Goal: Task Accomplishment & Management: Use online tool/utility

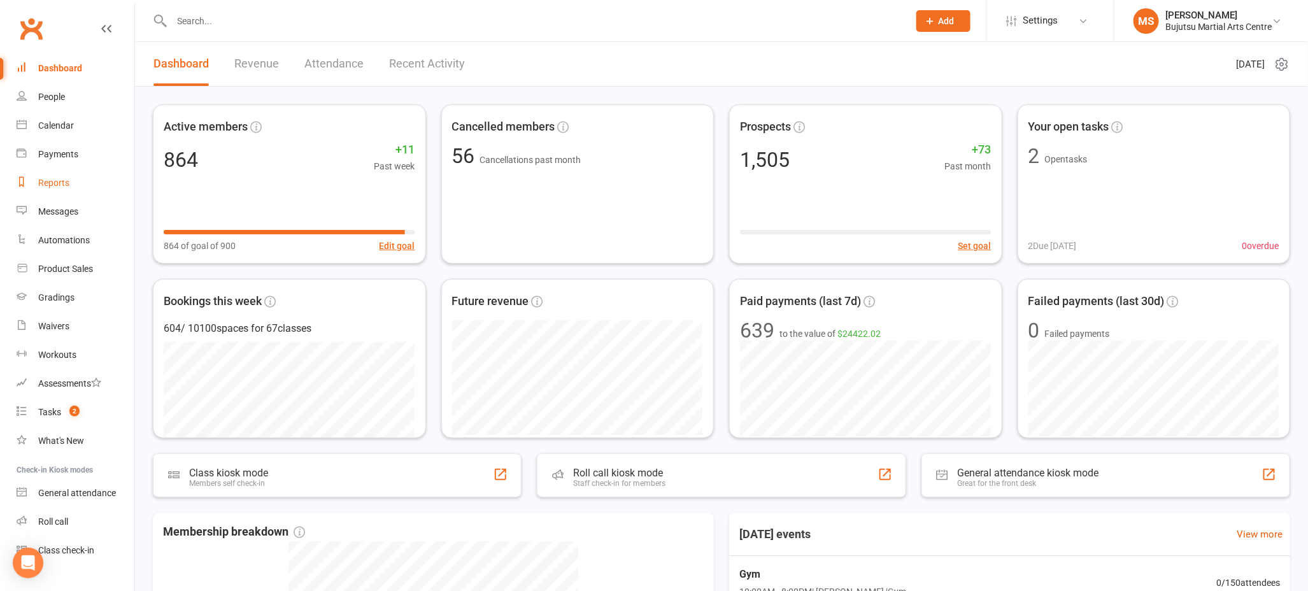
click at [64, 186] on div "Reports" at bounding box center [53, 183] width 31 height 10
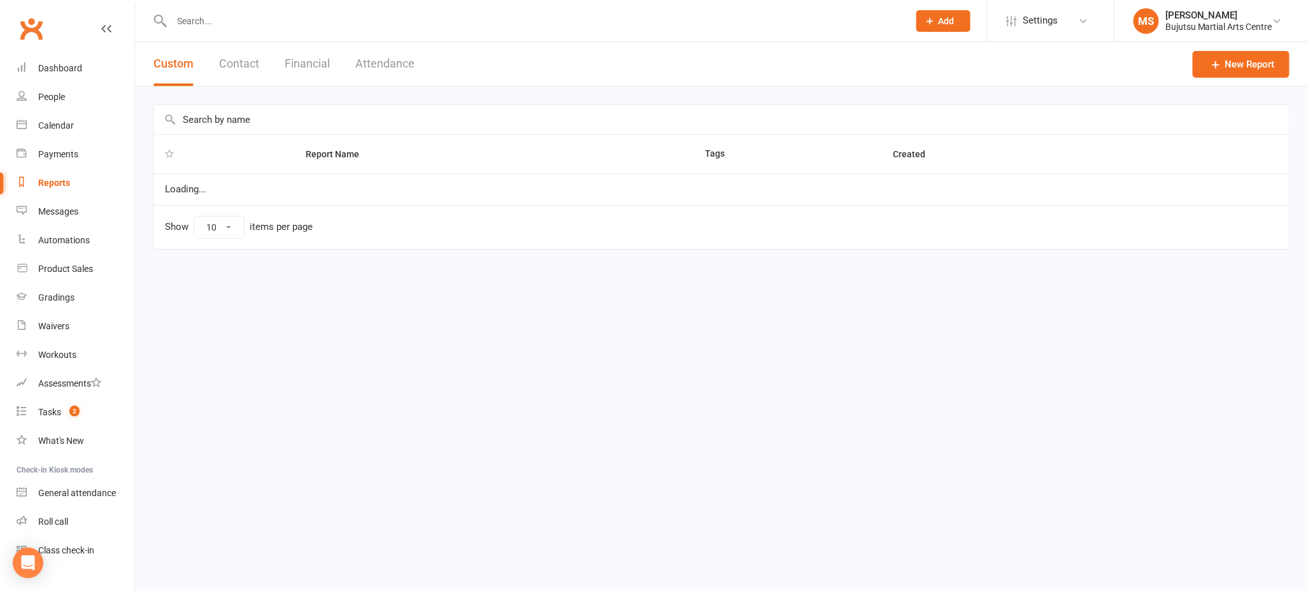
select select "100"
click at [376, 65] on button "Attendance" at bounding box center [384, 64] width 59 height 44
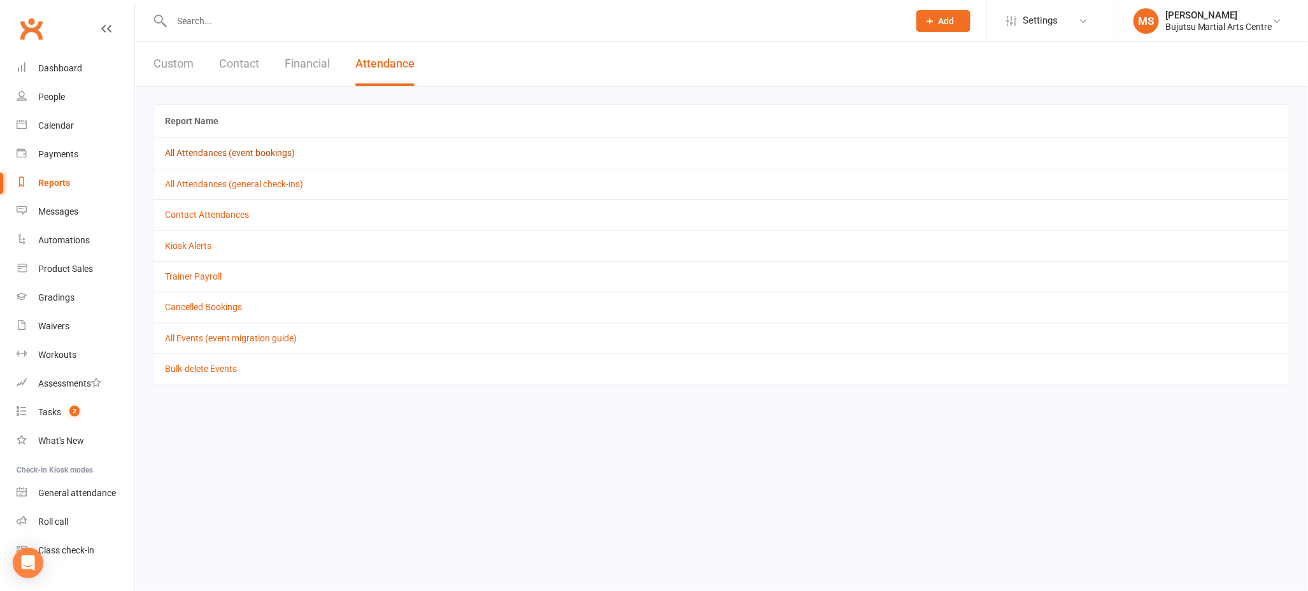
click at [253, 152] on link "All Attendances (event bookings)" at bounding box center [230, 153] width 130 height 10
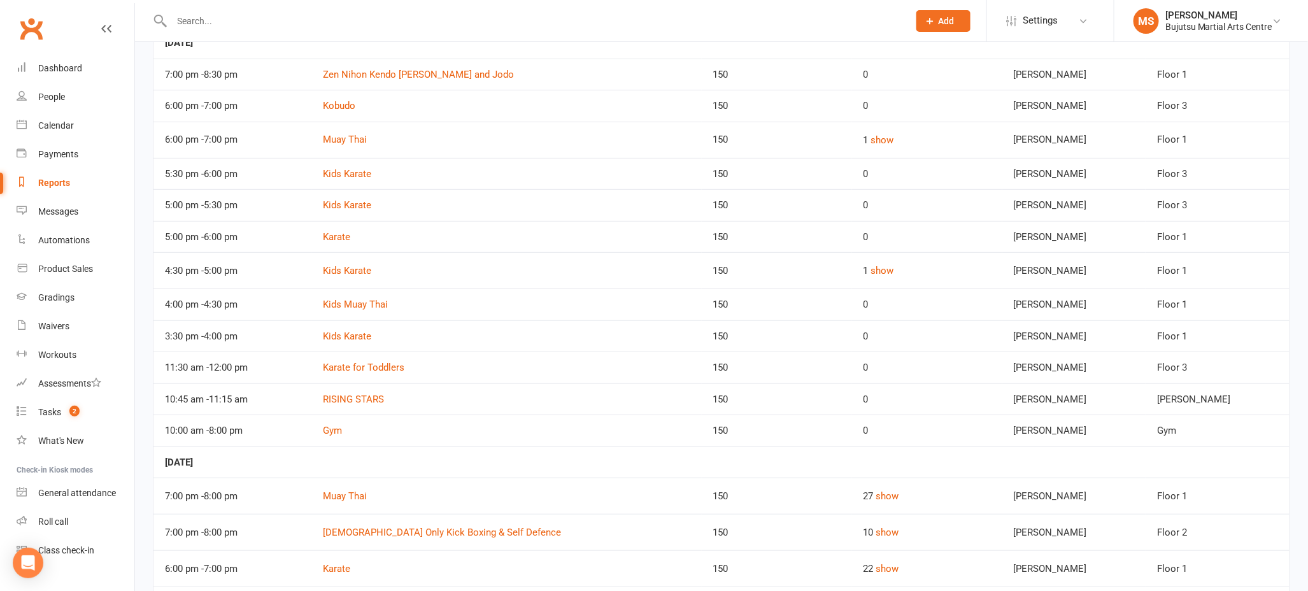
scroll to position [272, 0]
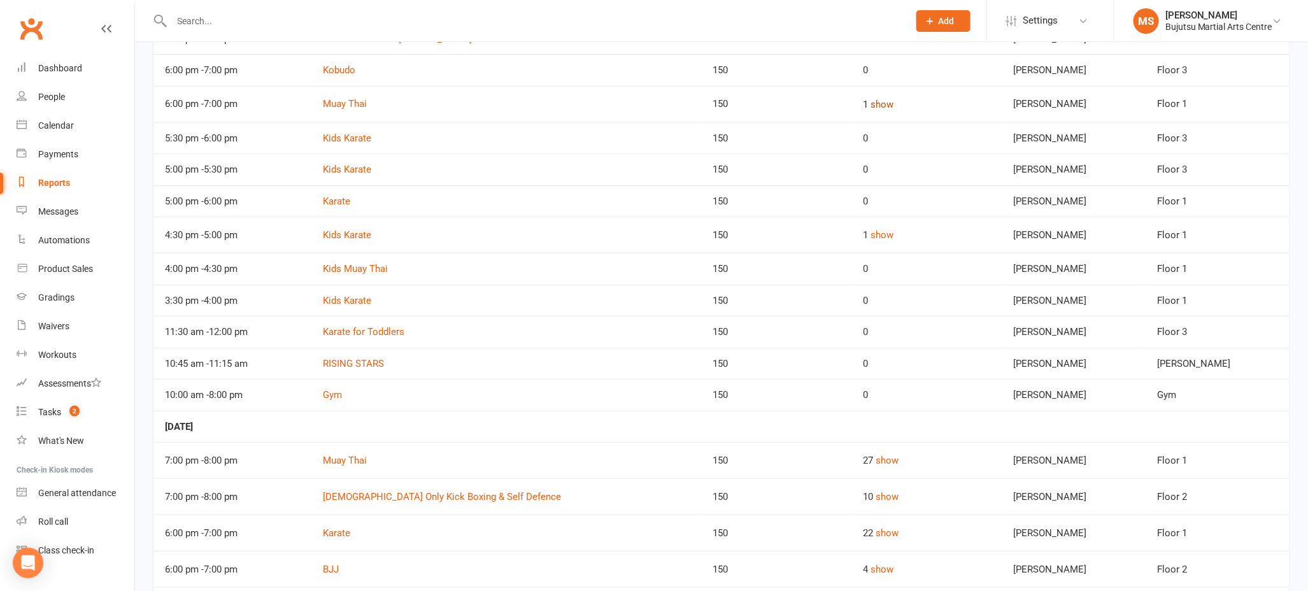
click at [878, 103] on button "show" at bounding box center [882, 104] width 23 height 15
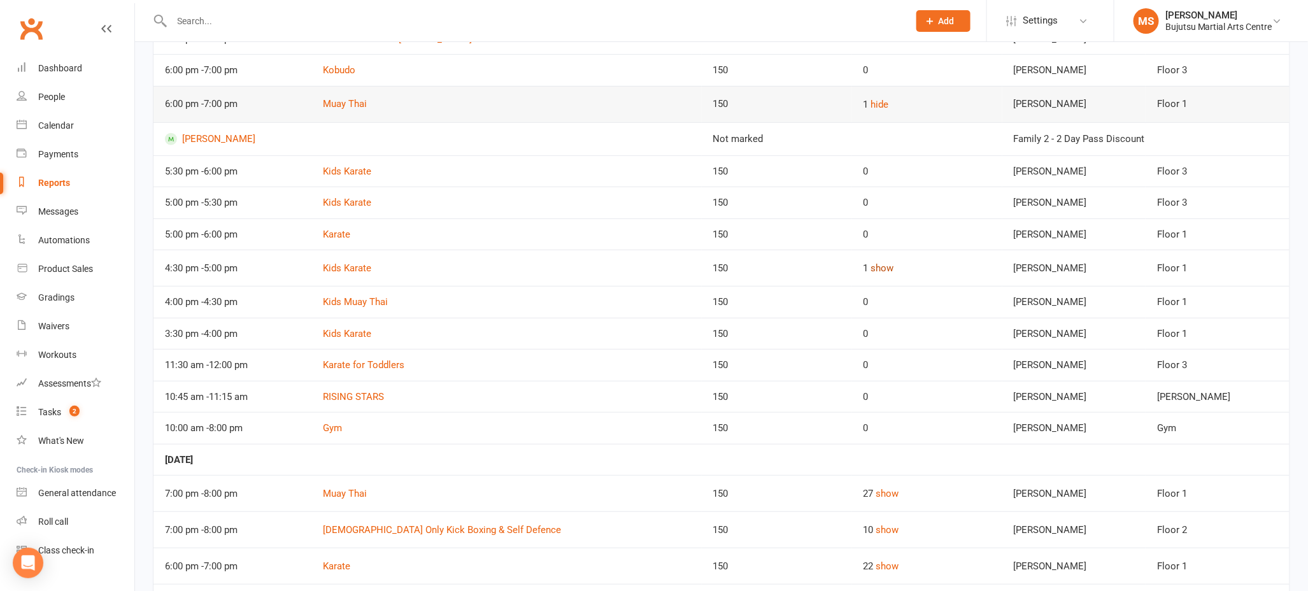
click at [883, 269] on button "show" at bounding box center [882, 267] width 23 height 15
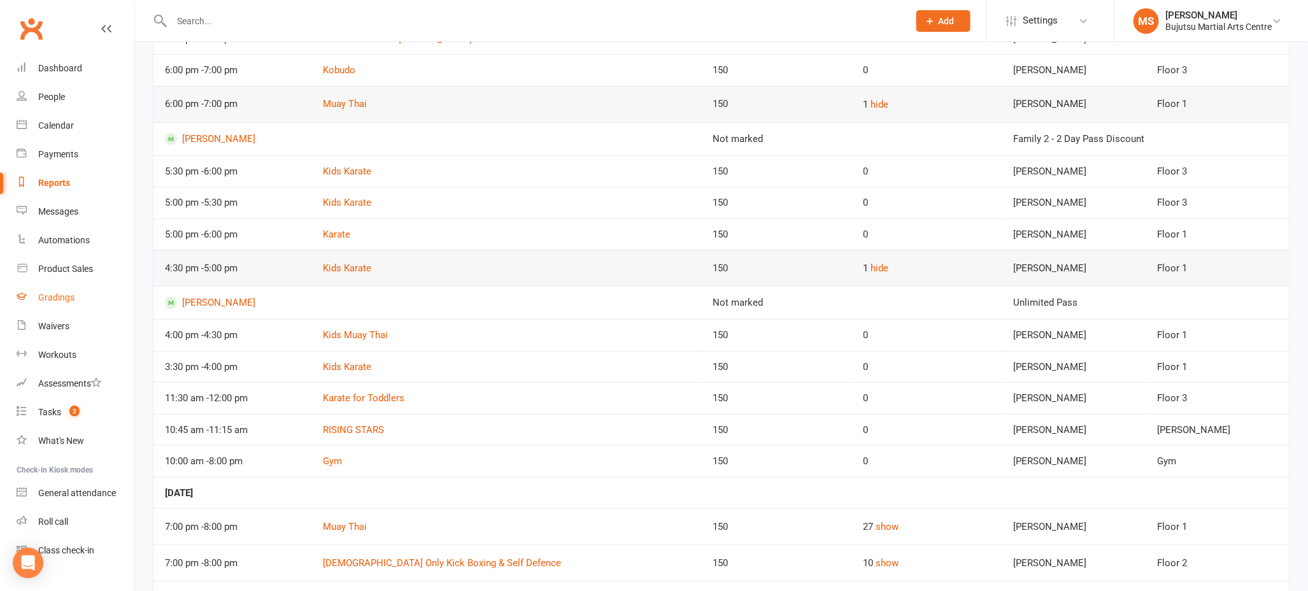
click at [67, 297] on div "Gradings" at bounding box center [56, 297] width 36 height 10
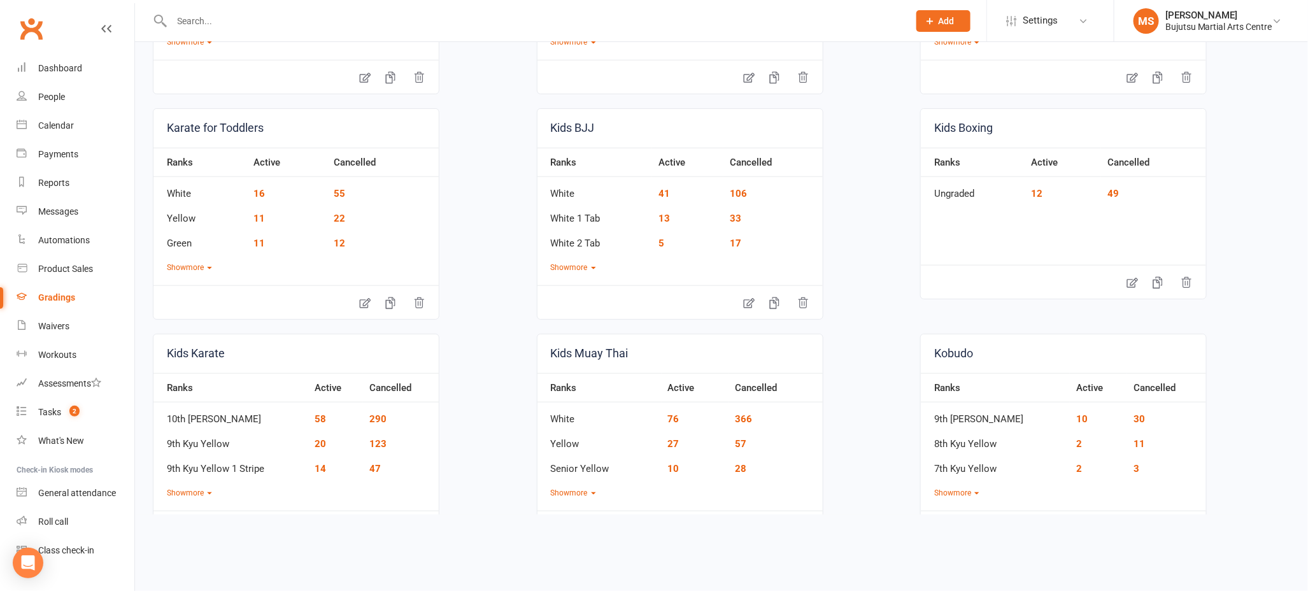
scroll to position [774, 0]
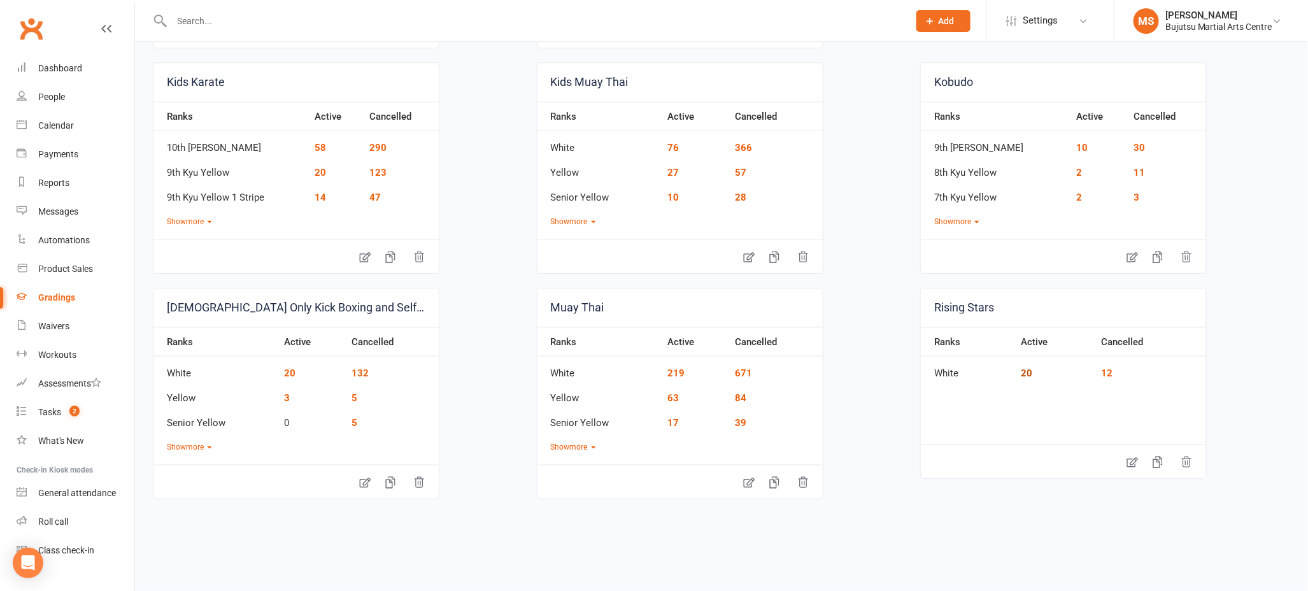
click at [1028, 371] on link "20" at bounding box center [1026, 372] width 11 height 11
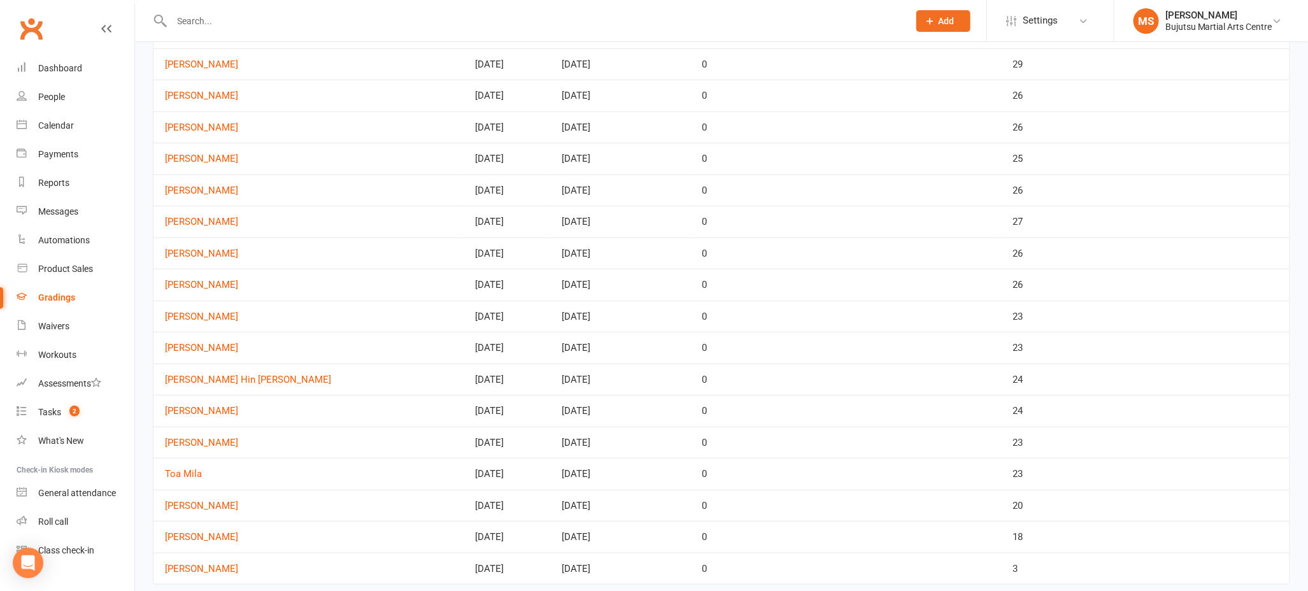
scroll to position [260, 0]
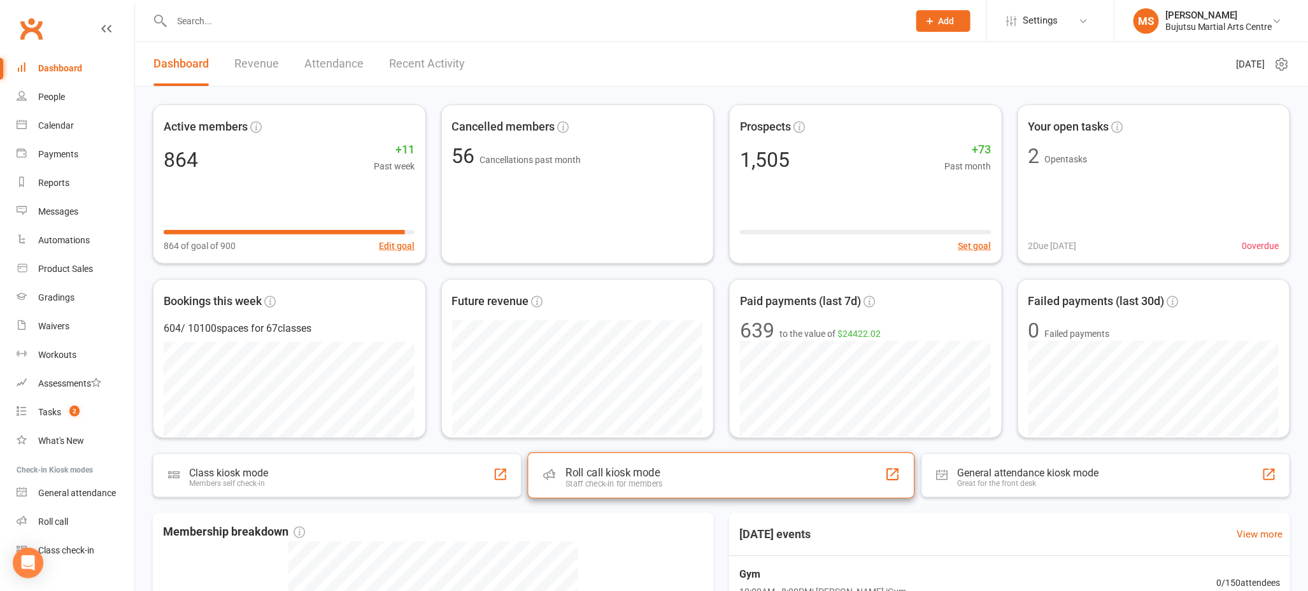
click at [667, 481] on div "Roll call kiosk mode Staff check-in for members" at bounding box center [721, 475] width 387 height 46
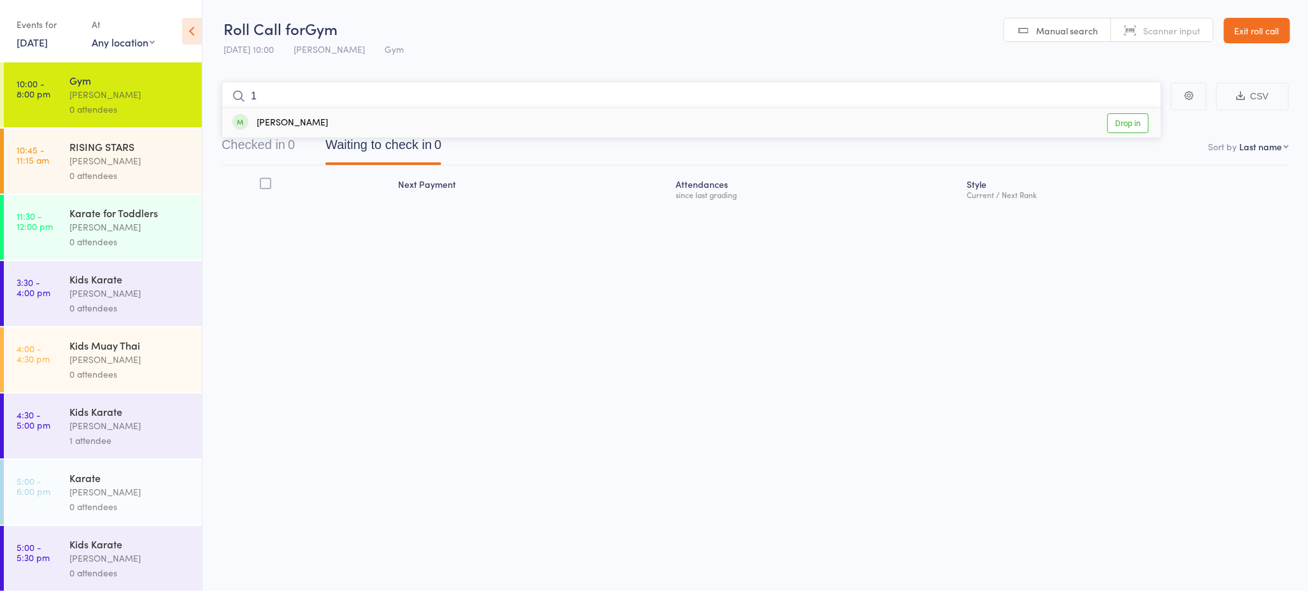
type input "1"
click at [290, 119] on div "[PERSON_NAME]" at bounding box center [280, 123] width 96 height 15
click at [165, 157] on div "[PERSON_NAME]" at bounding box center [130, 160] width 122 height 15
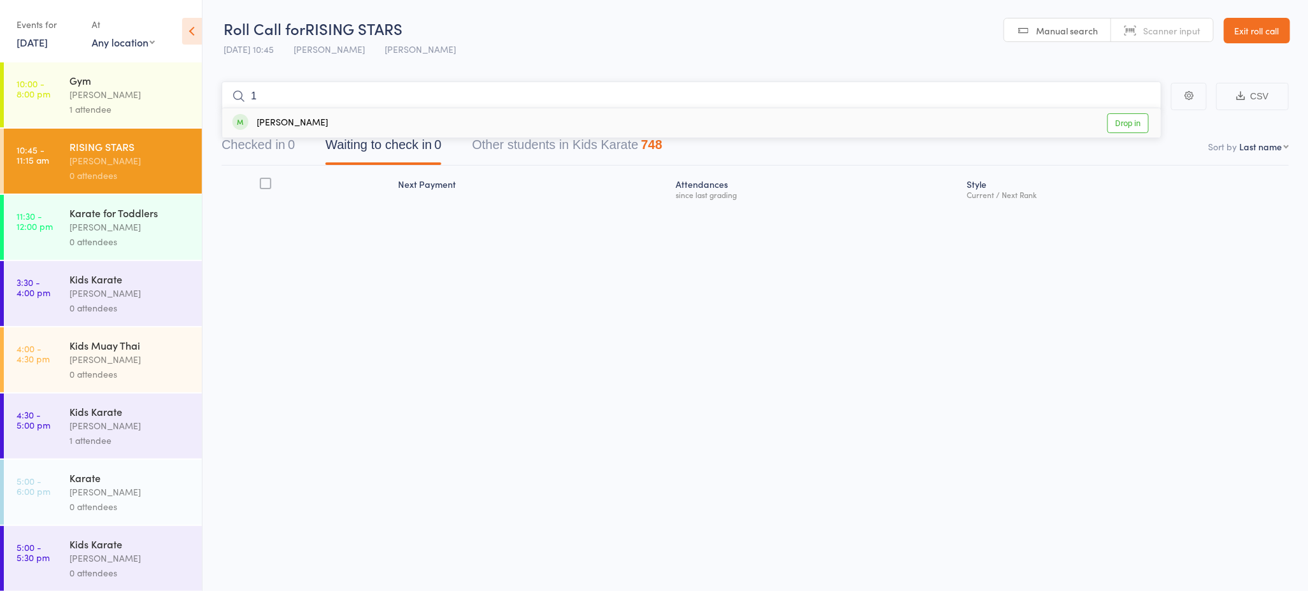
type input "1"
click at [304, 119] on div "[PERSON_NAME]" at bounding box center [280, 123] width 96 height 15
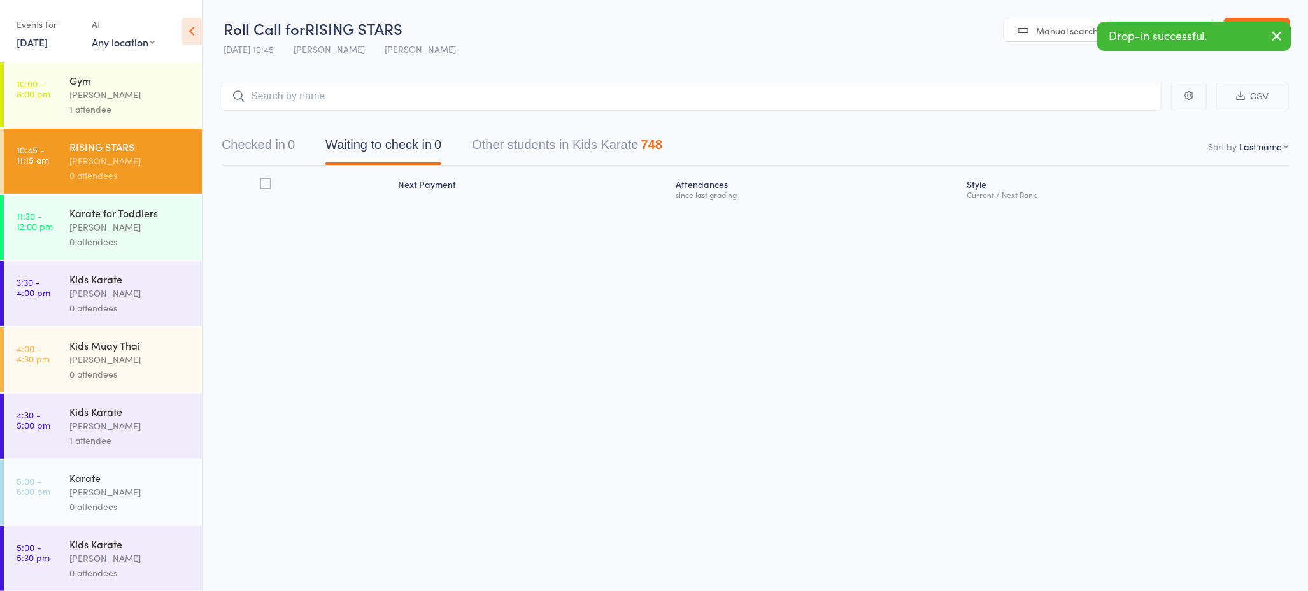
click at [158, 214] on div "Karate for Toddlers" at bounding box center [130, 213] width 122 height 14
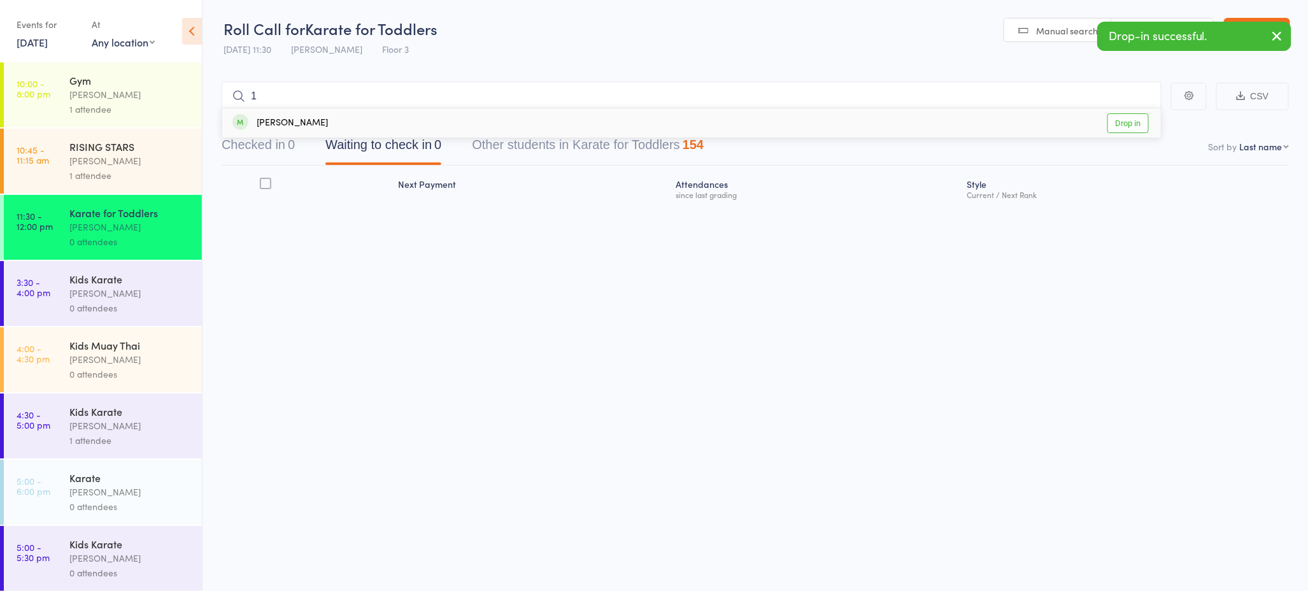
type input "1"
click at [309, 129] on div "[PERSON_NAME]" at bounding box center [280, 123] width 96 height 15
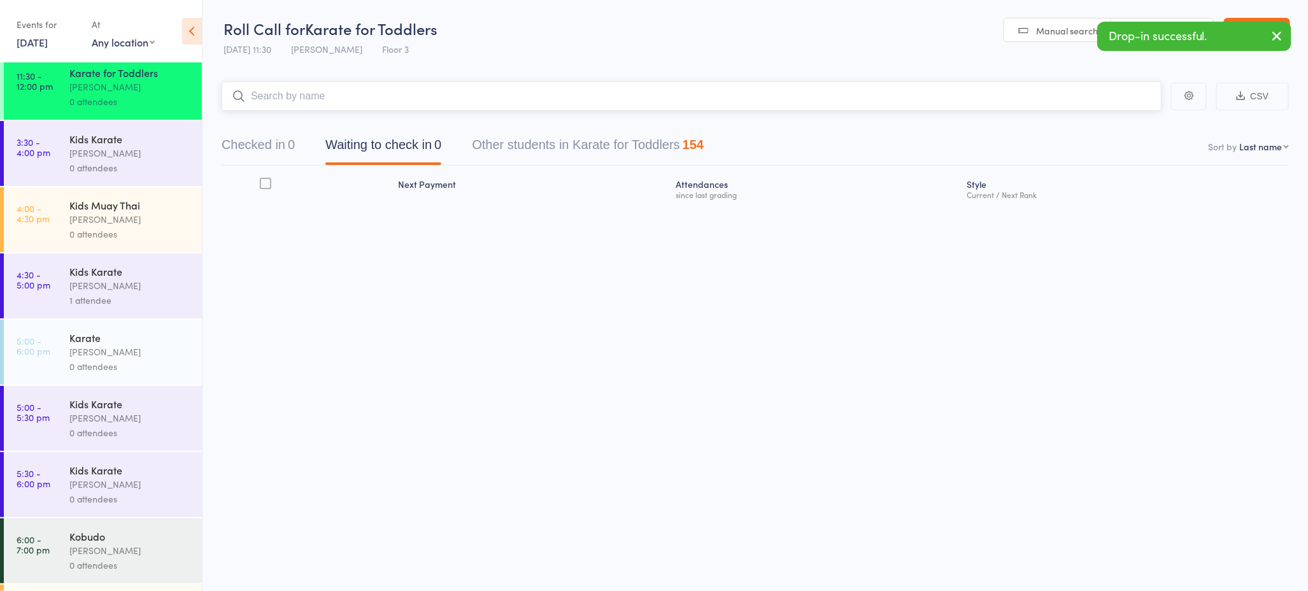
scroll to position [146, 0]
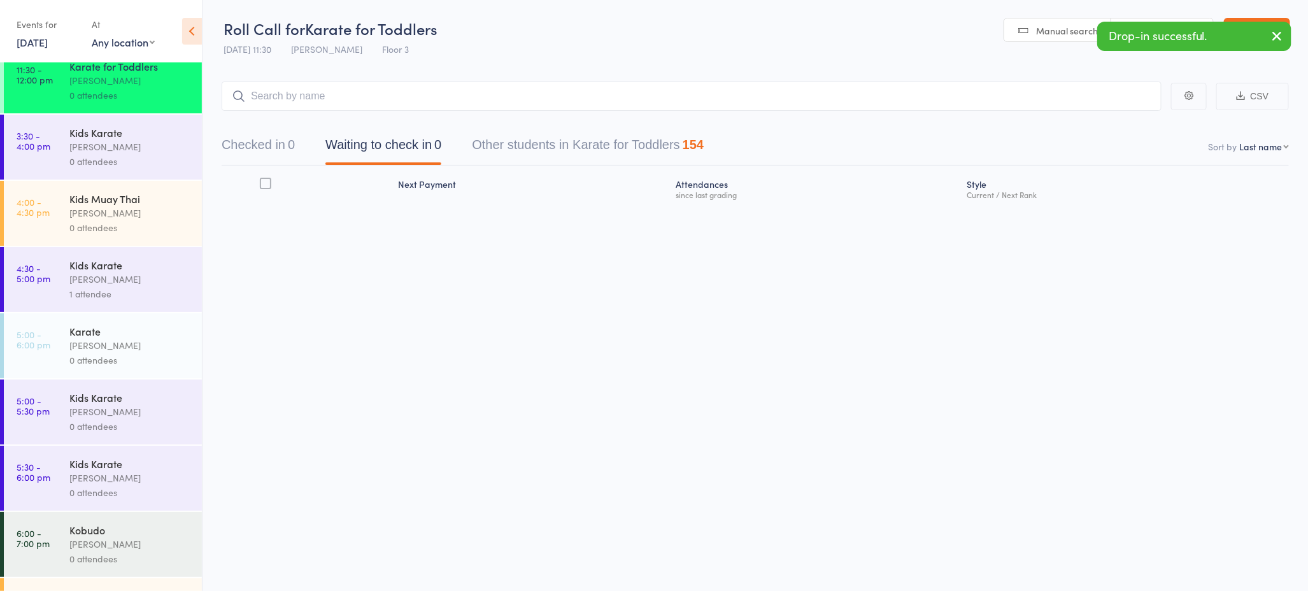
click at [139, 343] on div "[PERSON_NAME]" at bounding box center [130, 345] width 122 height 15
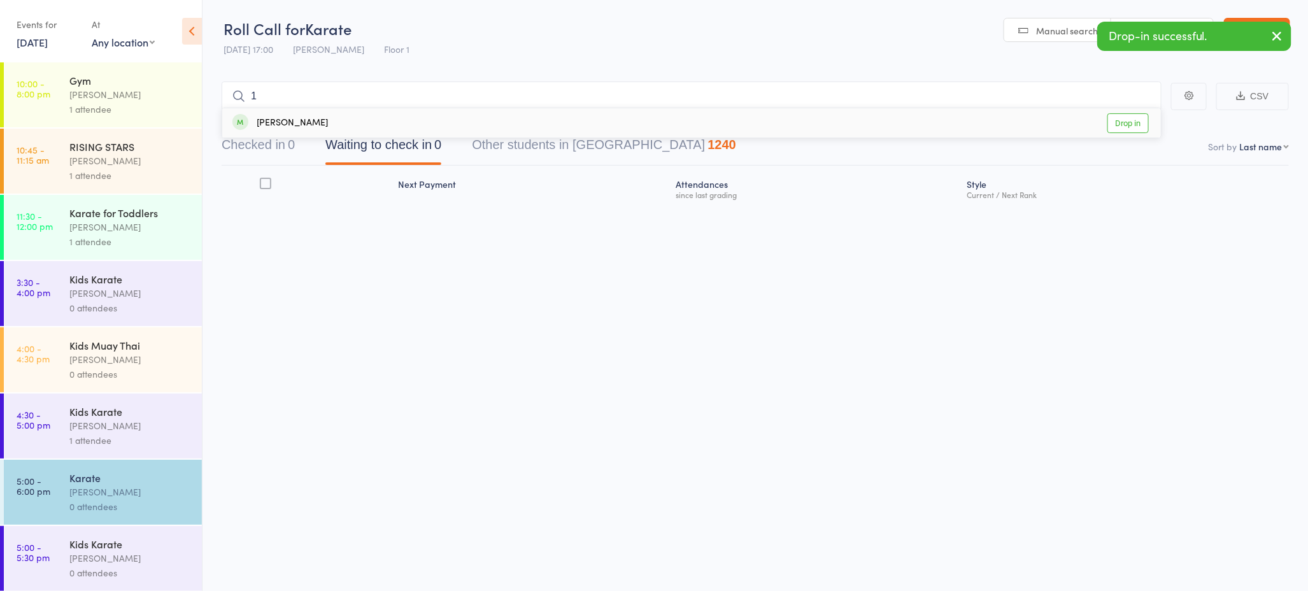
type input "1"
click at [316, 127] on div "Mark Szalajko Drop in" at bounding box center [691, 122] width 939 height 29
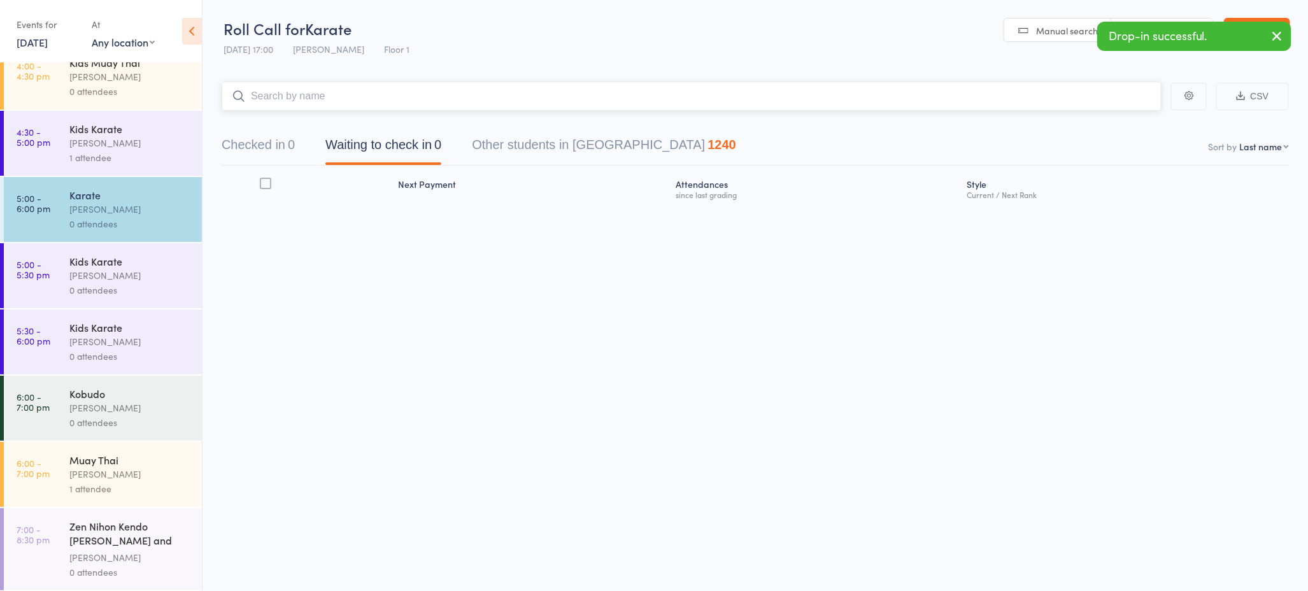
scroll to position [283, 0]
click at [135, 451] on div "Muay Thai Mark Szalajko 1 attendee" at bounding box center [135, 473] width 132 height 65
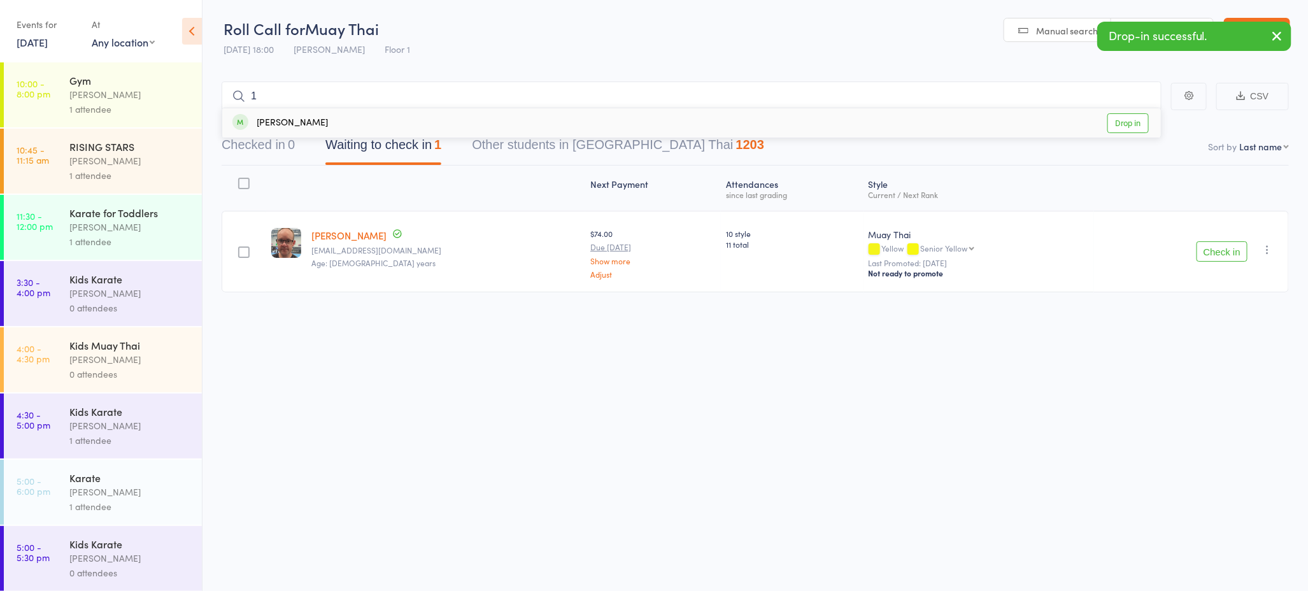
type input "1"
drag, startPoint x: 311, startPoint y: 121, endPoint x: 300, endPoint y: 141, distance: 23.4
click at [311, 121] on div "[PERSON_NAME]" at bounding box center [280, 123] width 96 height 15
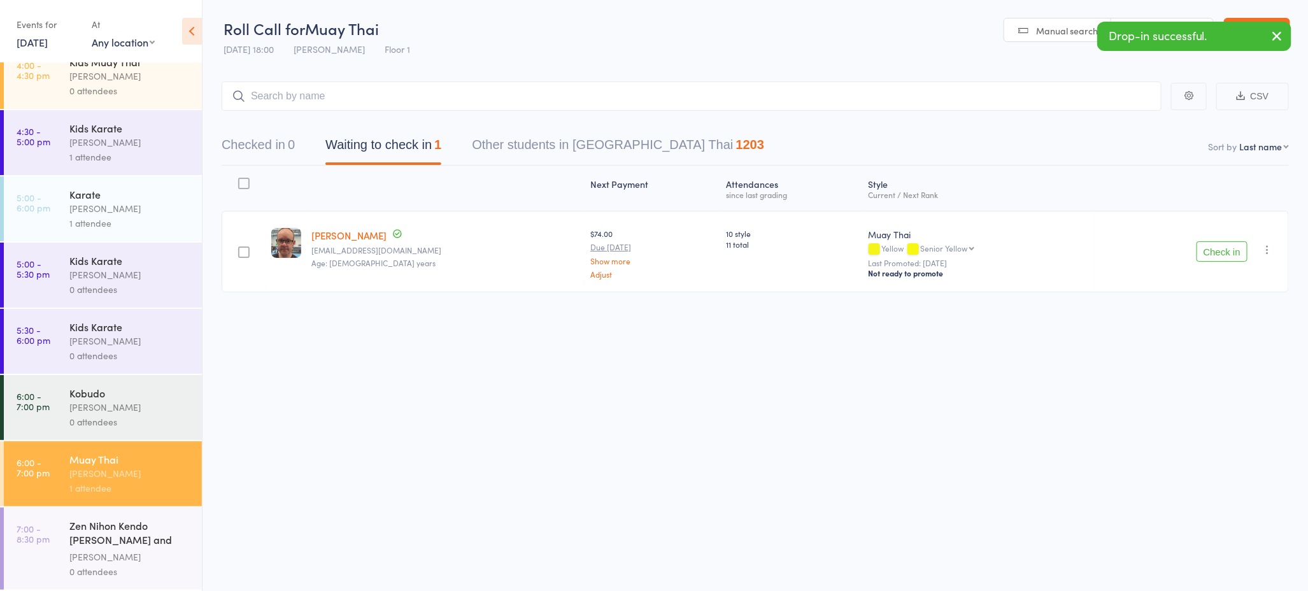
click at [108, 541] on div "Zen Nihon Kendo [PERSON_NAME] and Jodo" at bounding box center [130, 533] width 122 height 31
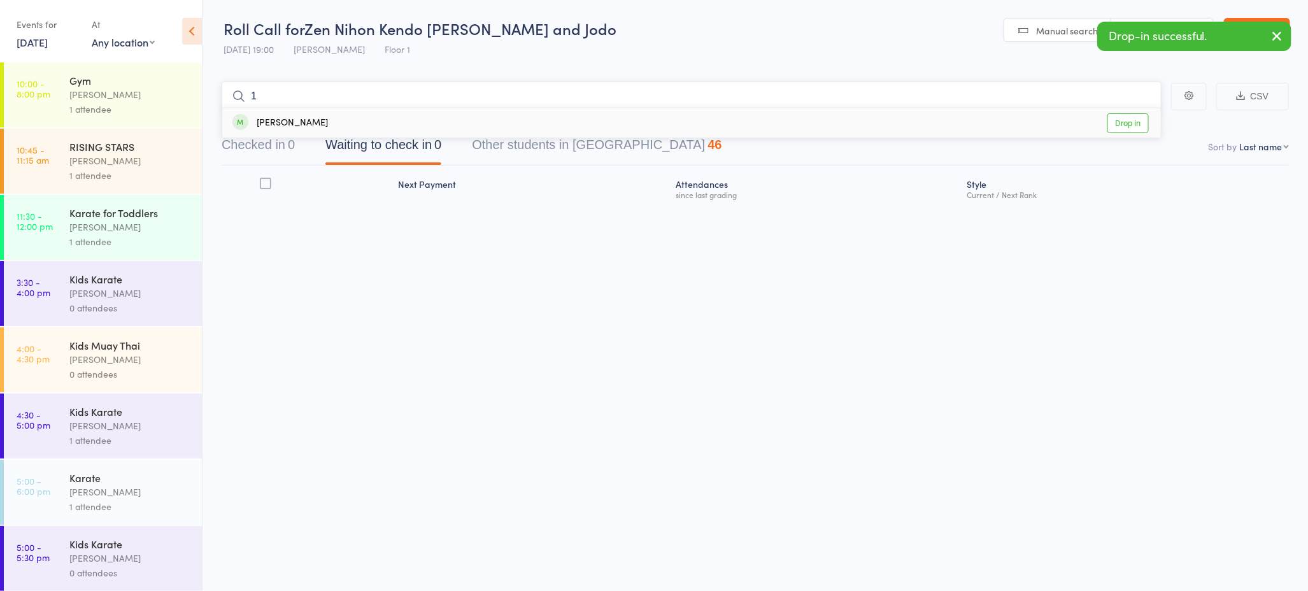
type input "1"
click at [338, 117] on div "Mark Szalajko Drop in" at bounding box center [691, 122] width 939 height 29
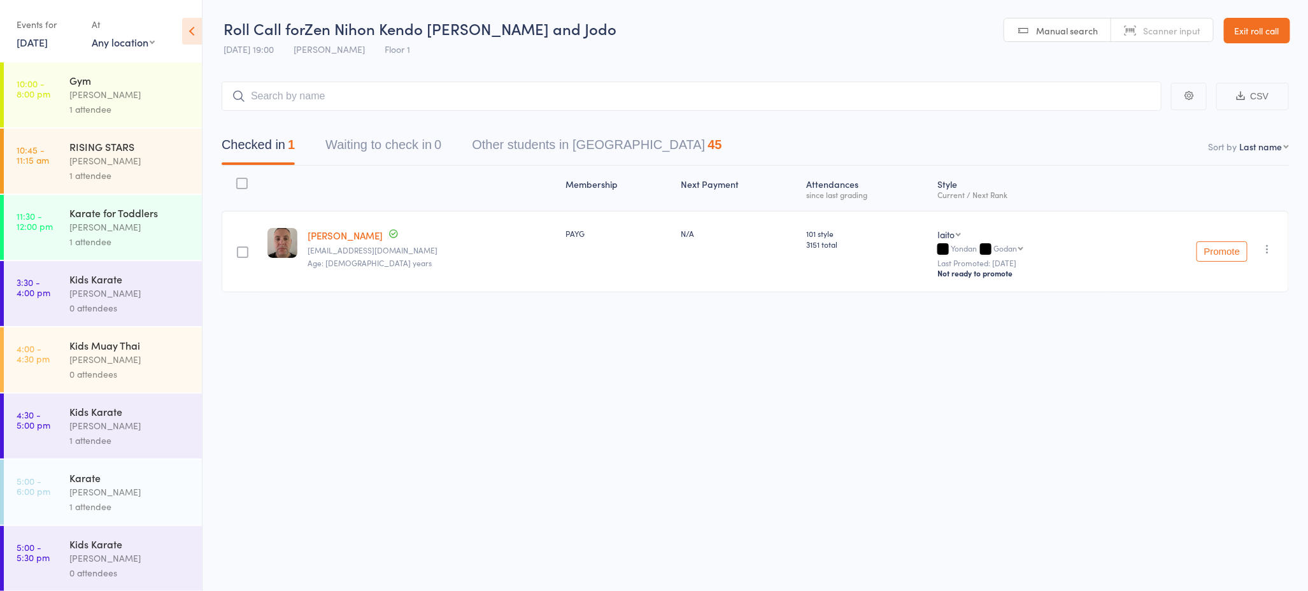
click at [127, 152] on div "RISING STARS" at bounding box center [130, 146] width 122 height 14
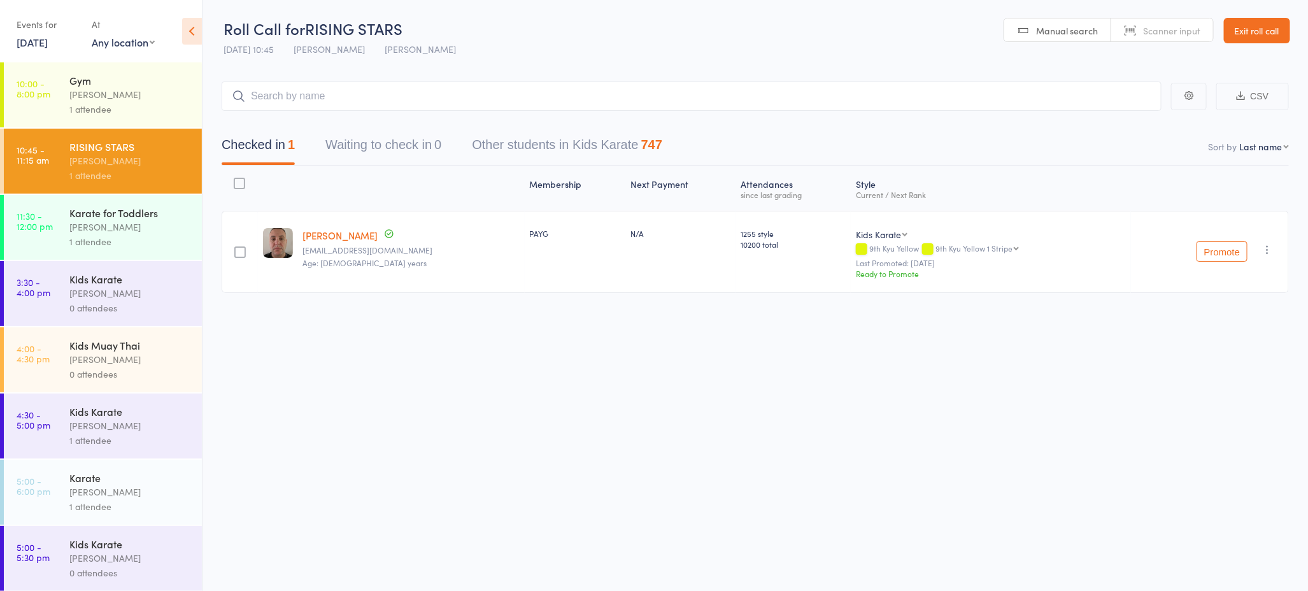
click at [293, 100] on input "search" at bounding box center [692, 96] width 940 height 29
type input "isabella akpo"
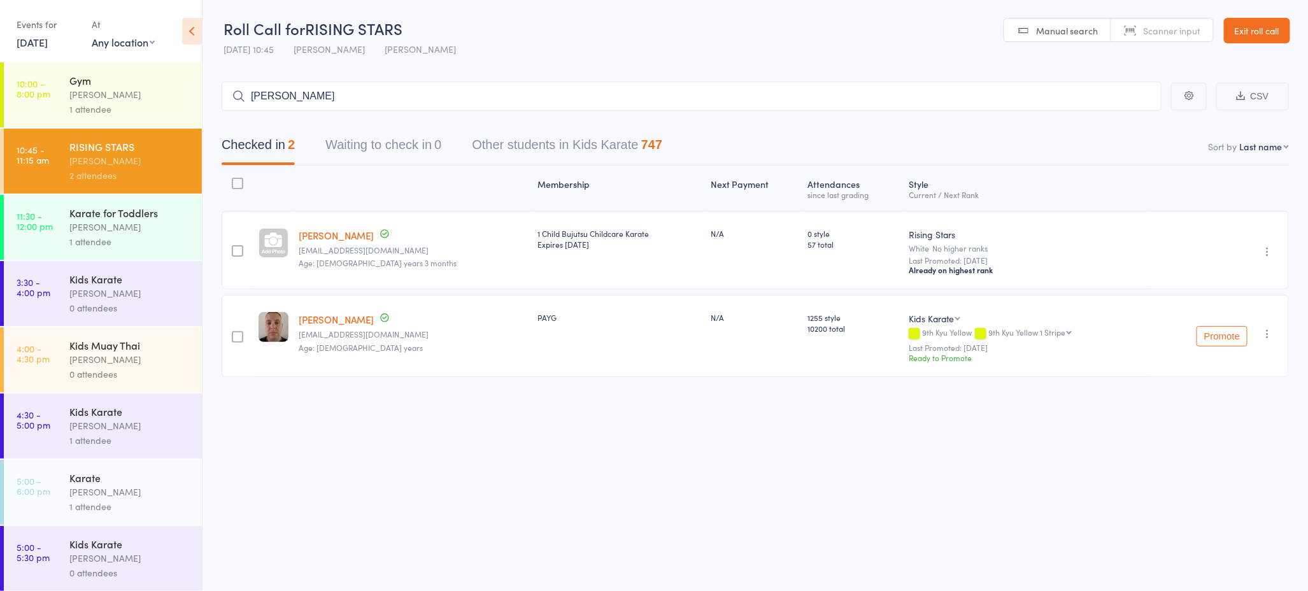
type input "sarah esho"
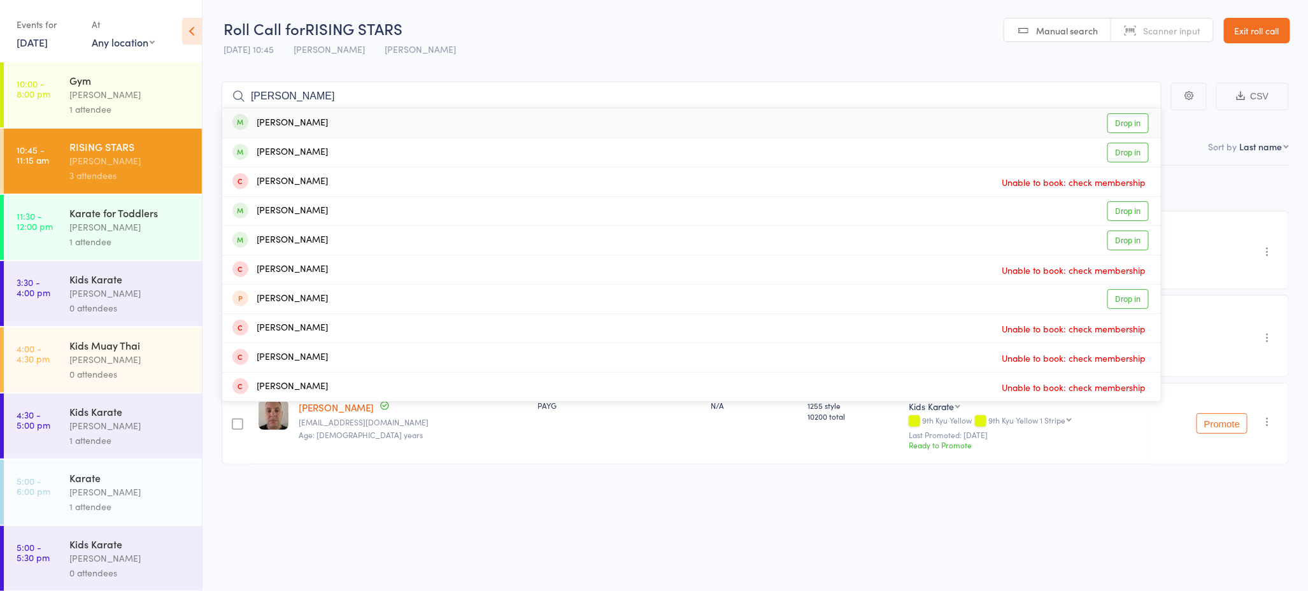
type input "sebastian torres"
click at [325, 122] on div "[PERSON_NAME]" at bounding box center [280, 123] width 96 height 15
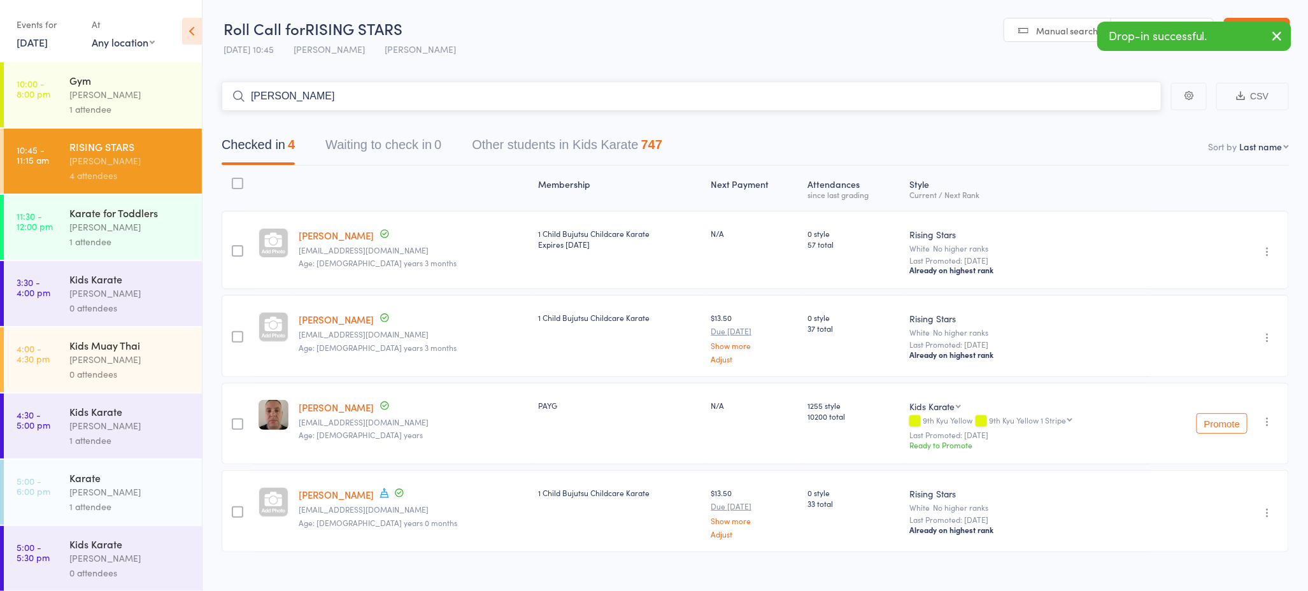
type input "henry frost"
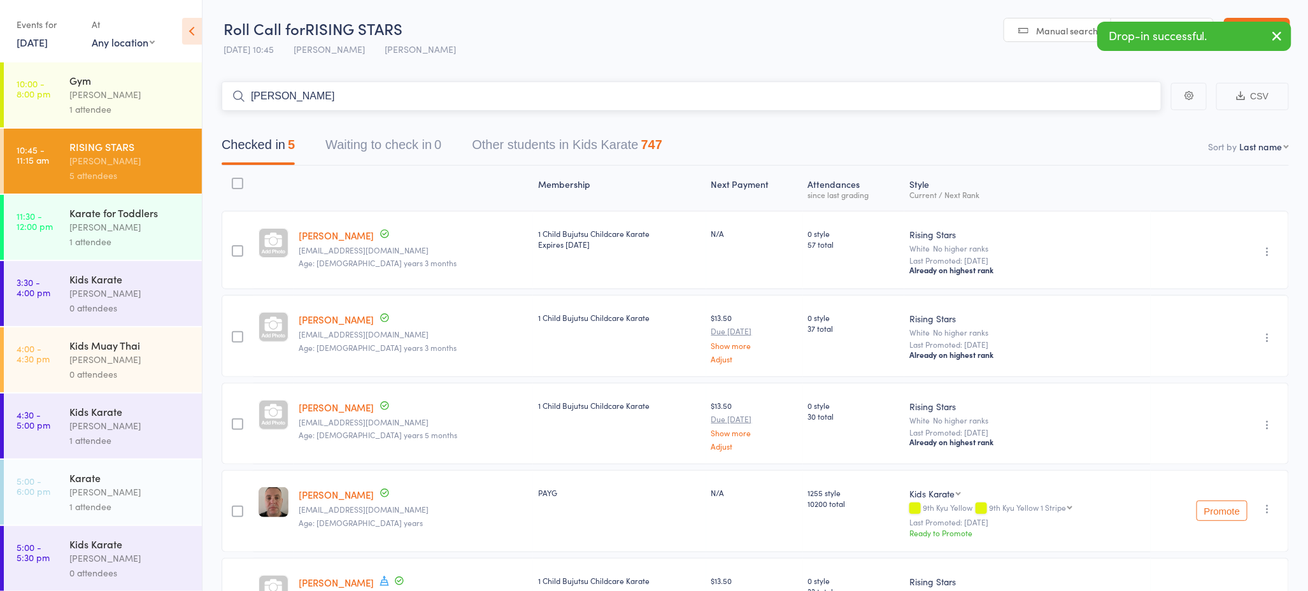
type input "eden esho"
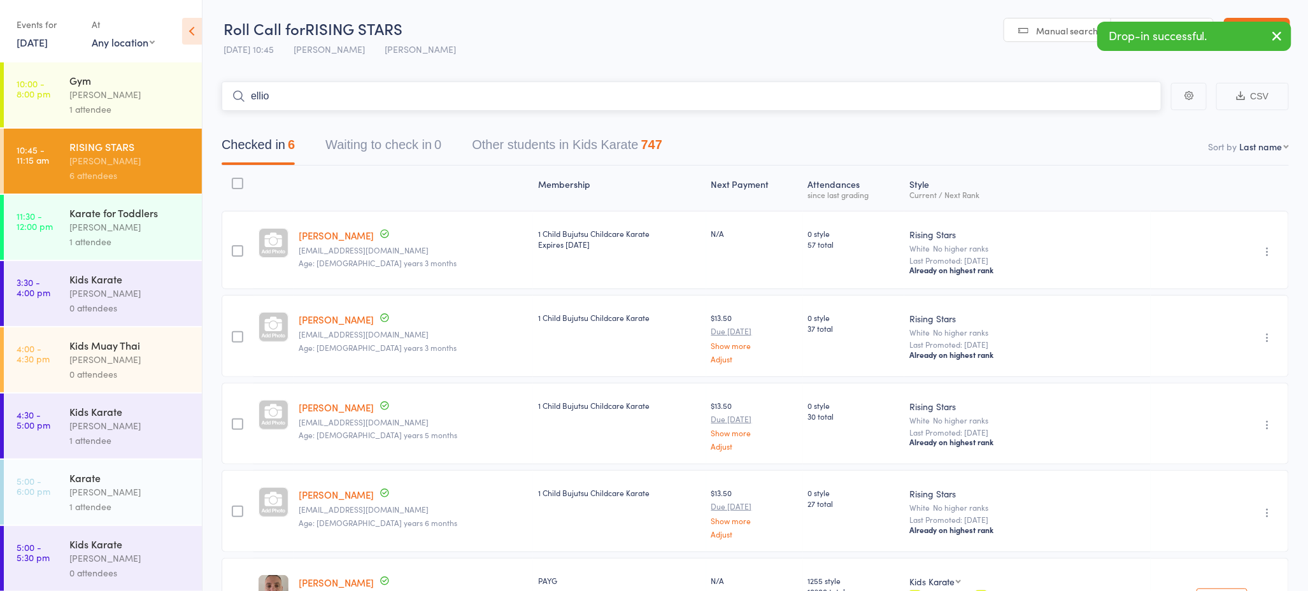
type input "elliot"
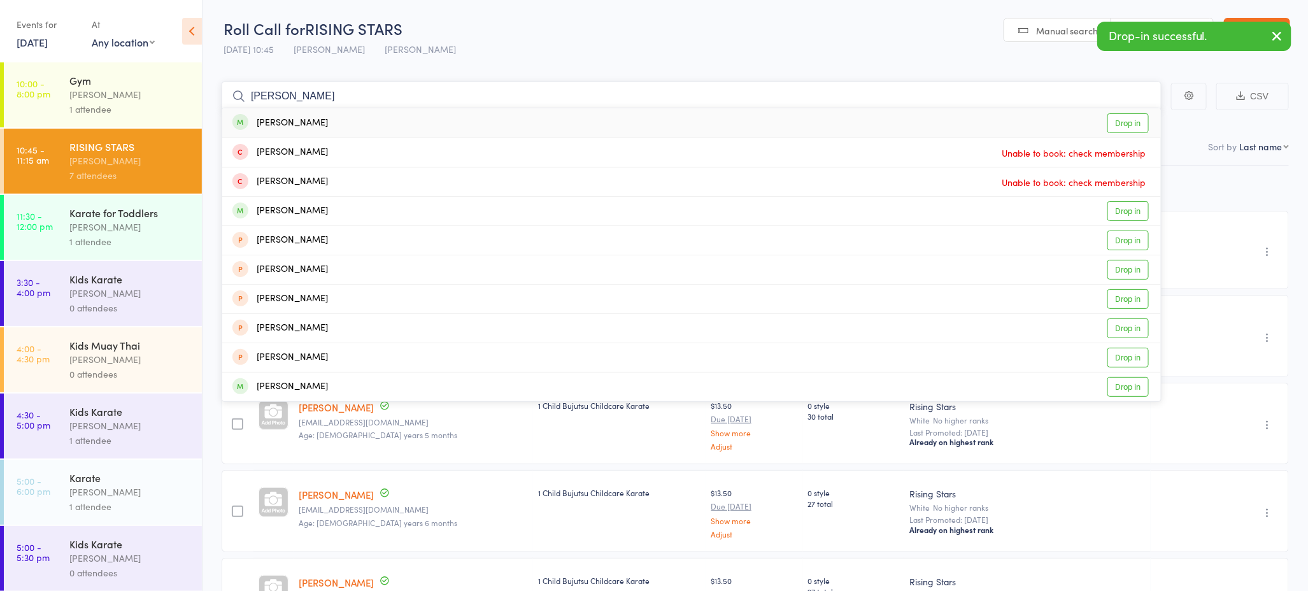
type input "khaled harmou"
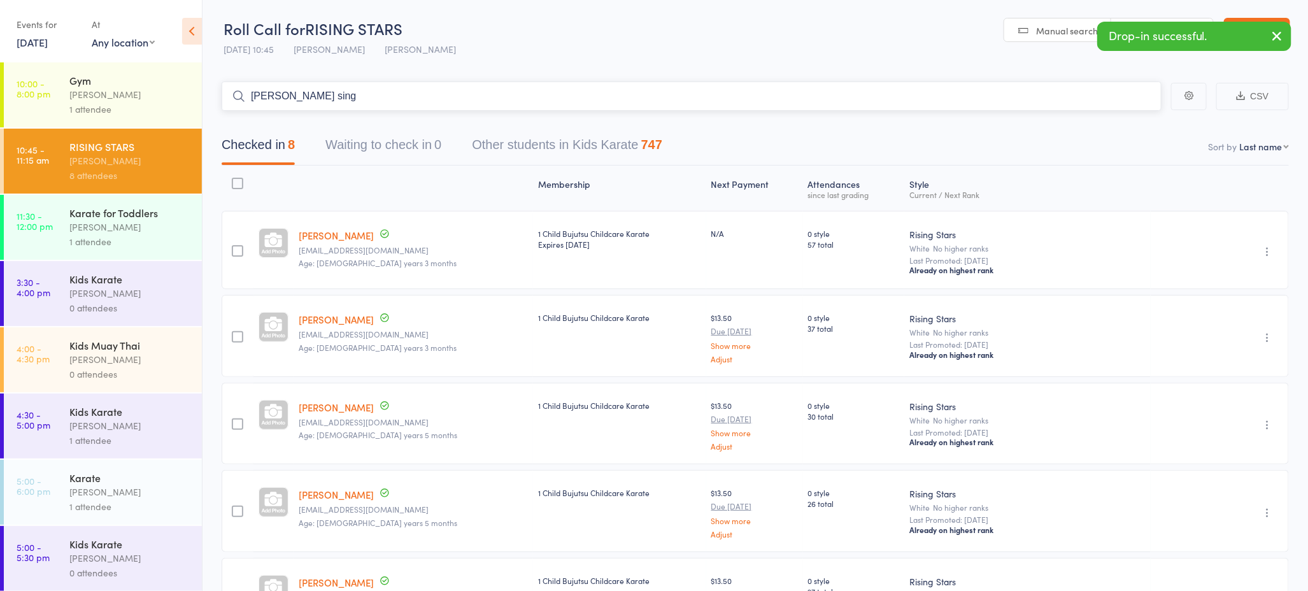
type input "amullya singh"
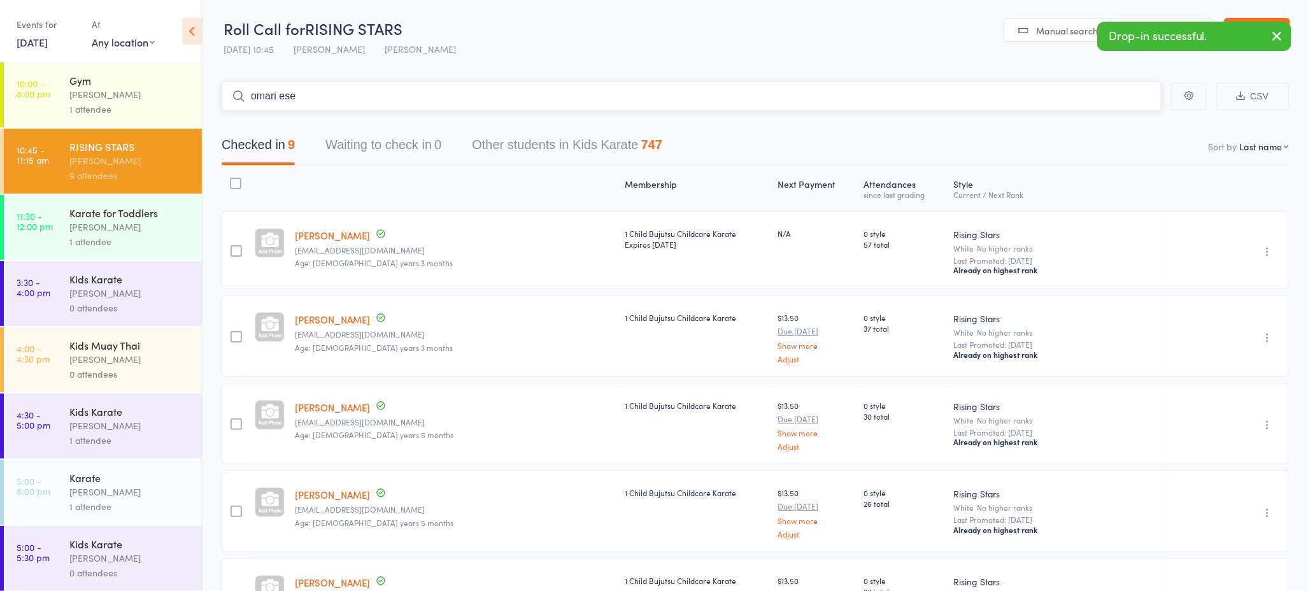
type input "omari eser"
type input "harrison car"
type input "ethan be"
type input "idris bard"
type input "i"
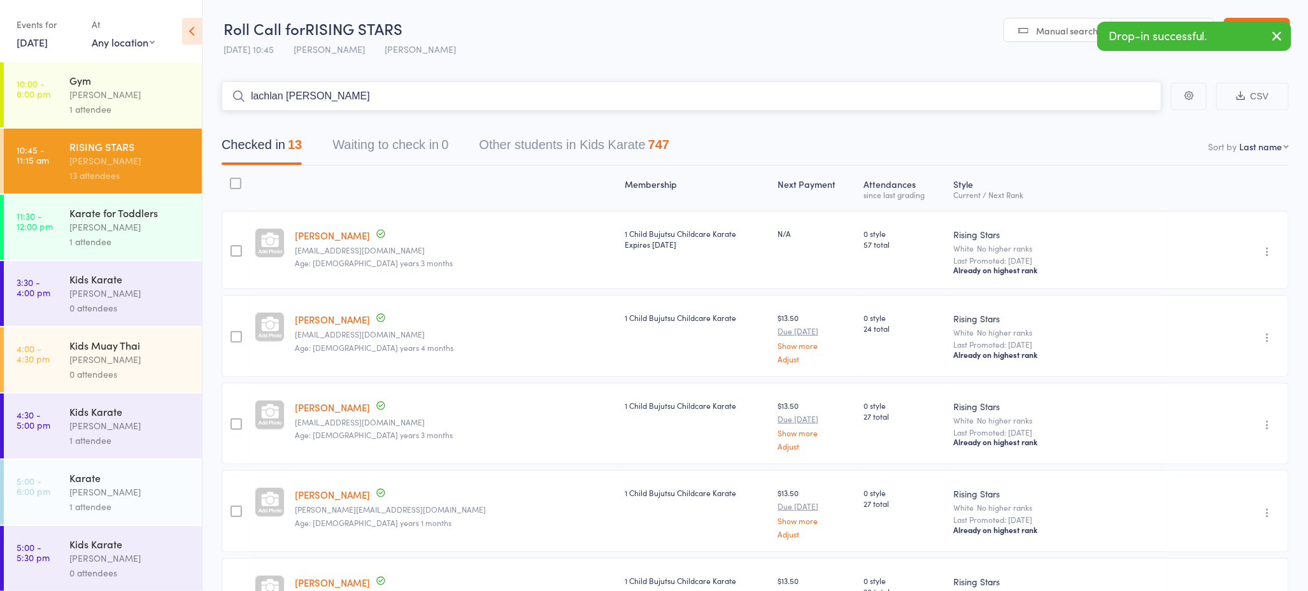
type input "lachlan kenn"
click at [278, 95] on input "search" at bounding box center [692, 96] width 940 height 29
type input "austin kai"
type input "kayden se"
type input "zariah grac"
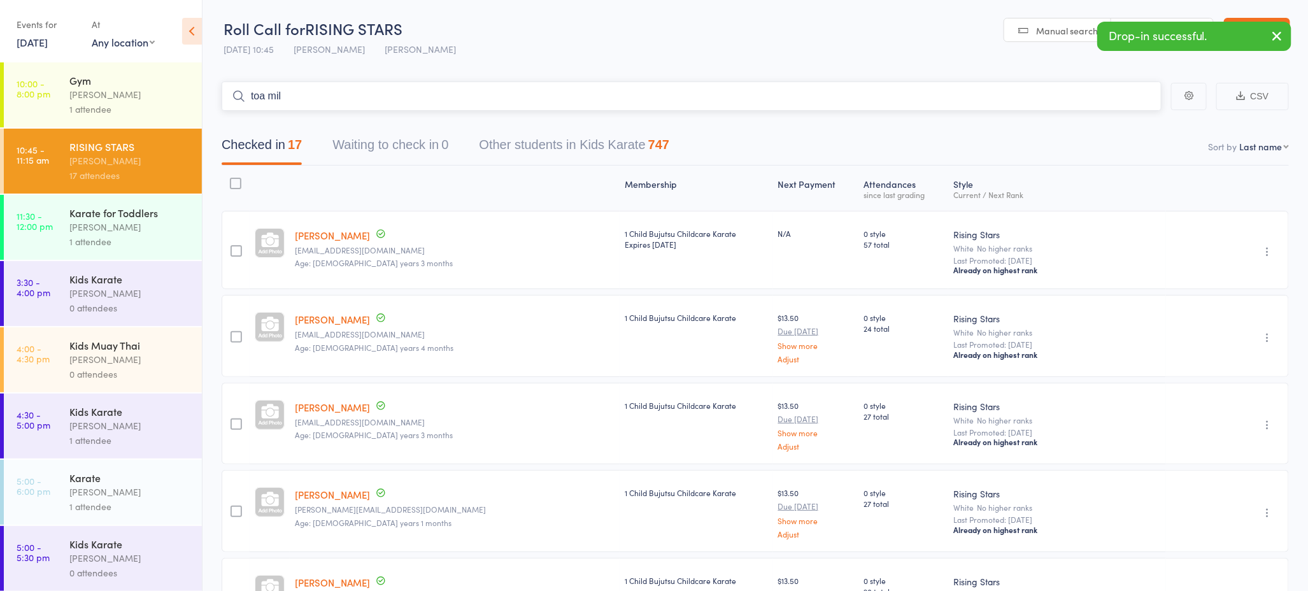
type input "toa mila"
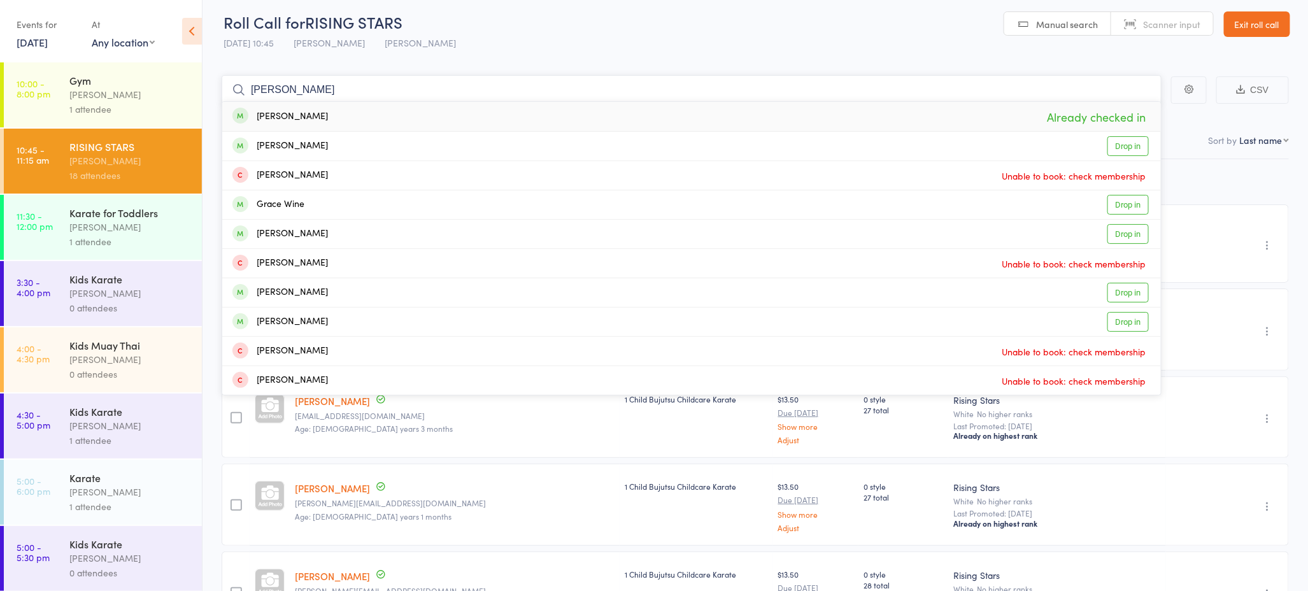
type input "zariah grace"
click at [369, 113] on div "Zariah-Grace Mila Already checked in" at bounding box center [691, 116] width 939 height 29
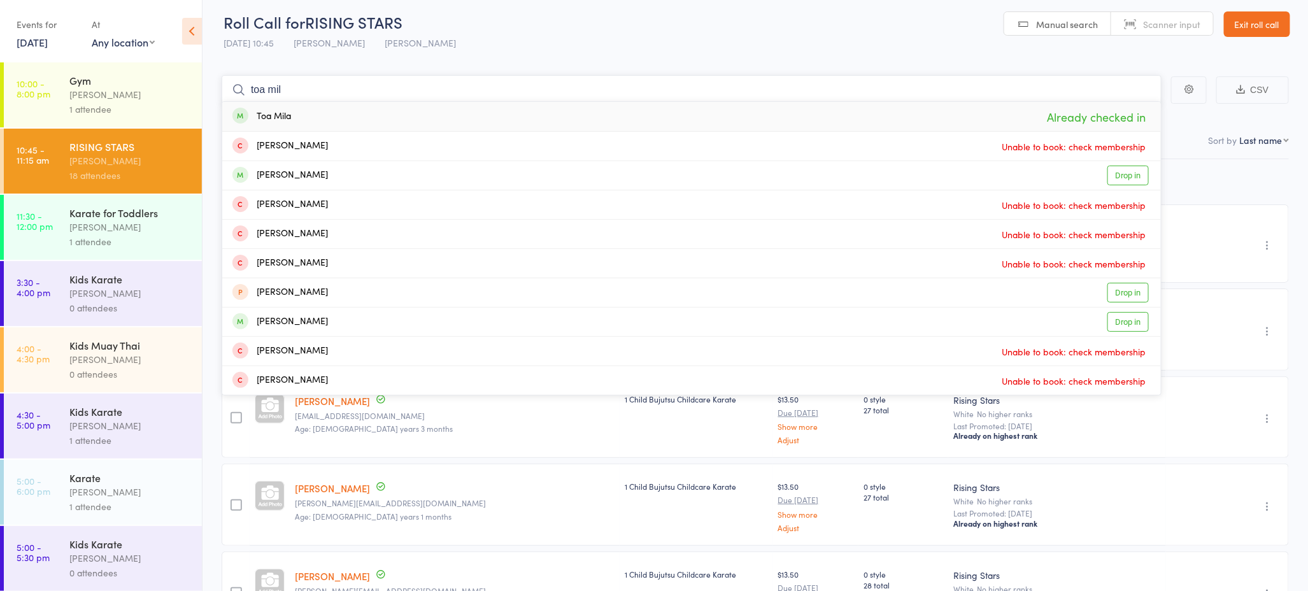
type input "toa mil"
click at [357, 120] on div "Toa Mila Already checked in" at bounding box center [691, 116] width 939 height 29
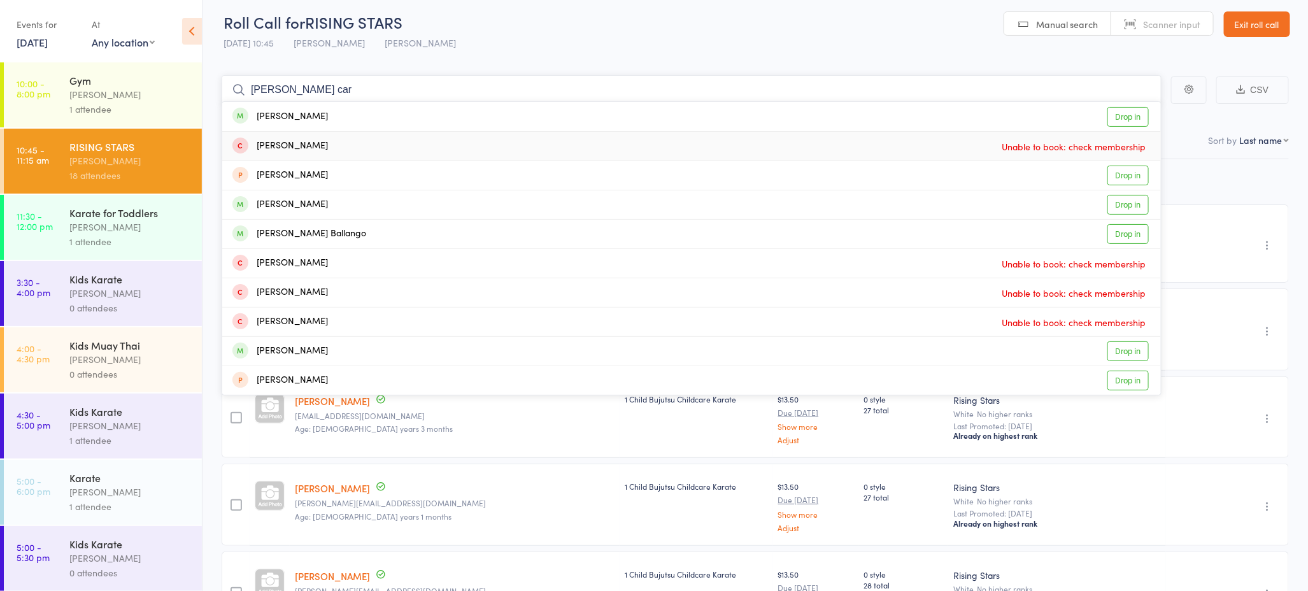
type input "braxton car"
click at [337, 116] on div "Braxton Carroll Drop in" at bounding box center [691, 116] width 939 height 29
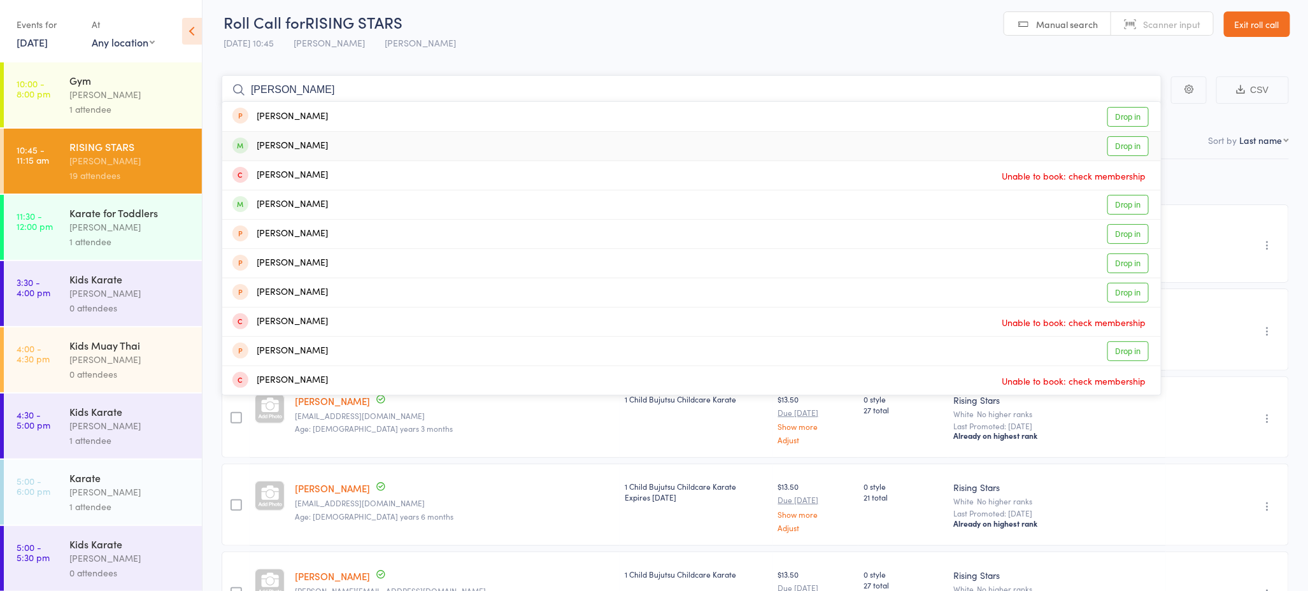
type input "michael lavaor"
click at [330, 139] on div "Michael Lavorato Drop in" at bounding box center [691, 146] width 939 height 29
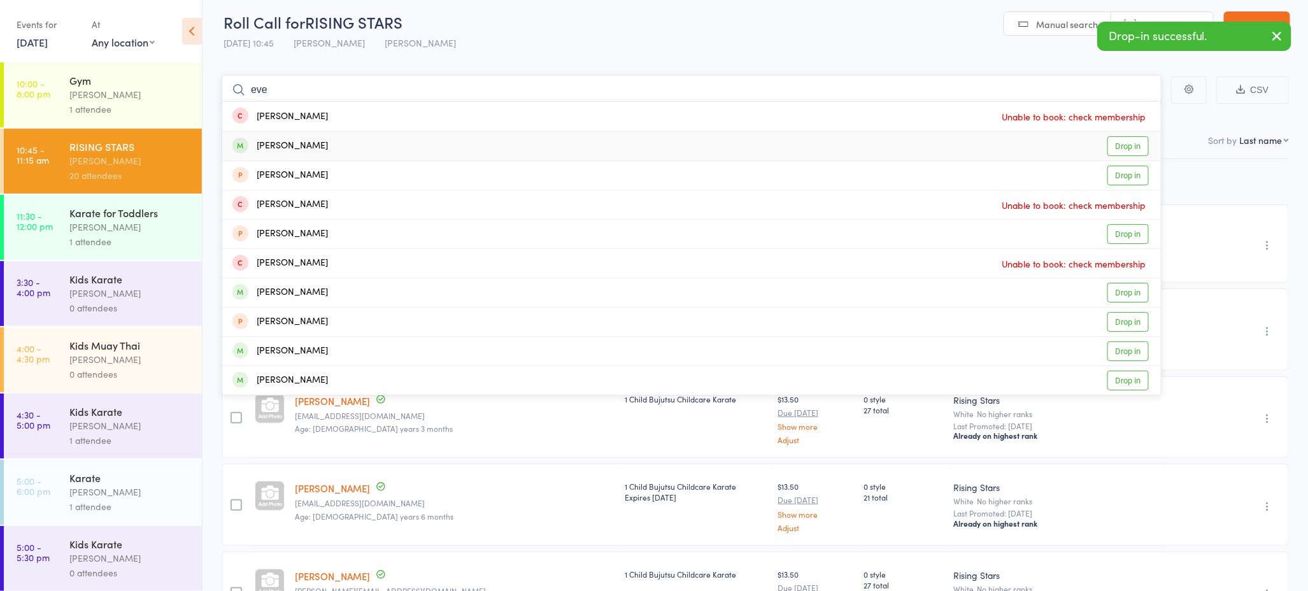
type input "eve"
click at [285, 146] on div "[PERSON_NAME]" at bounding box center [280, 146] width 96 height 15
